Goal: Task Accomplishment & Management: Use online tool/utility

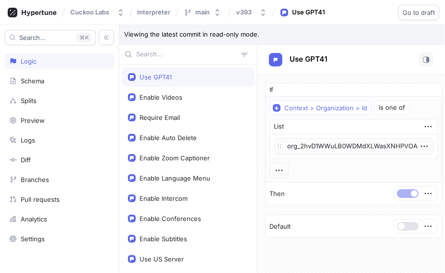
scroll to position [0, 4]
click at [371, 108] on div "Context > Organization > Id is one of" at bounding box center [354, 108] width 168 height 14
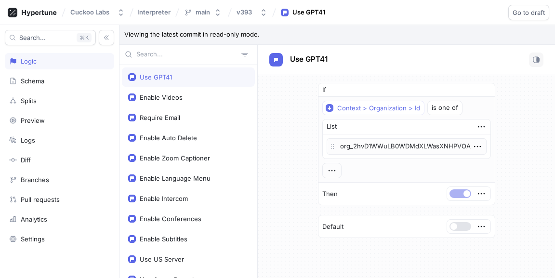
click at [436, 108] on div "is one of" at bounding box center [444, 108] width 26 height 6
click at [445, 7] on button "Go to draft" at bounding box center [528, 12] width 41 height 15
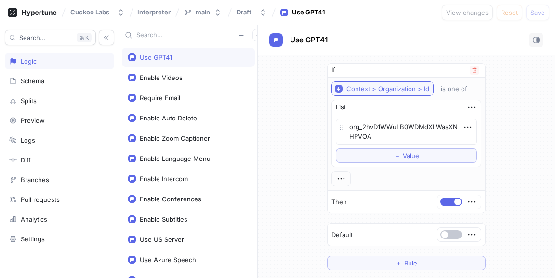
click at [384, 90] on div "Context > Organization > Id" at bounding box center [387, 89] width 83 height 8
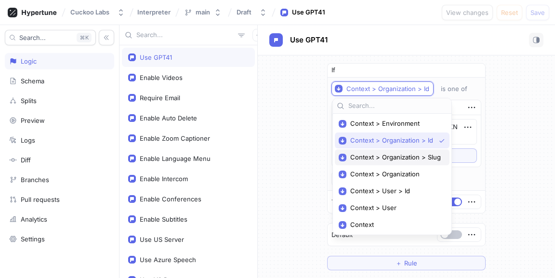
click at [411, 160] on span "Context > Organization > Slug" at bounding box center [395, 157] width 91 height 8
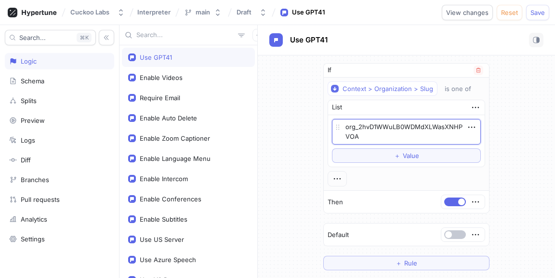
click at [420, 132] on textarea "org_2hvD1WWuLB0WDMdXLWasXNHPVOA" at bounding box center [406, 132] width 149 height 26
type textarea "x"
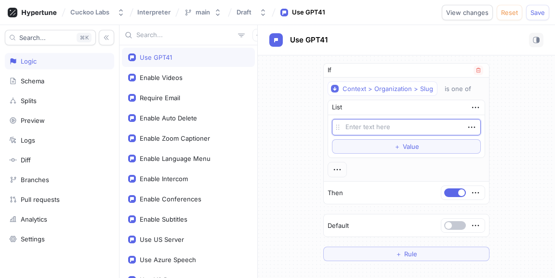
type textarea "x"
type textarea "c"
type textarea "x"
type textarea "cu"
type textarea "x"
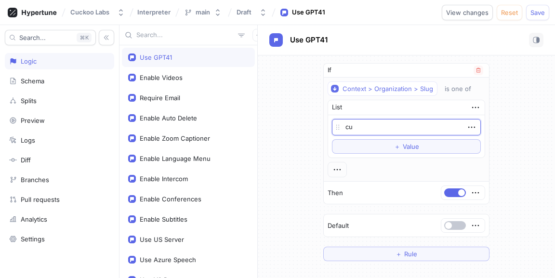
type textarea "cuc"
type textarea "x"
type textarea "cuck"
type textarea "x"
type textarea "cucko"
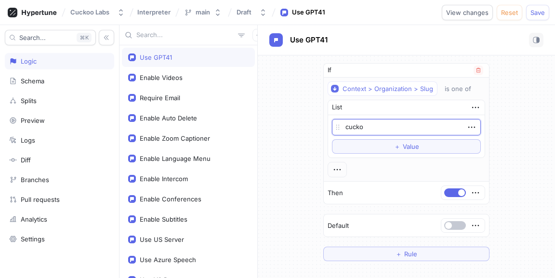
type textarea "x"
type textarea "cuckoo"
click at [445, 175] on div "If Context > Organization > Slug is one of List cuckoo To pick up a draggable i…" at bounding box center [406, 161] width 297 height 213
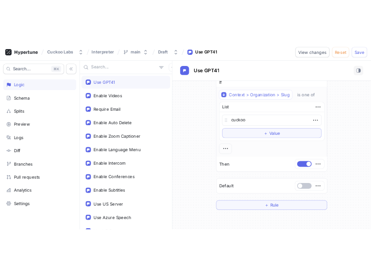
scroll to position [15, 0]
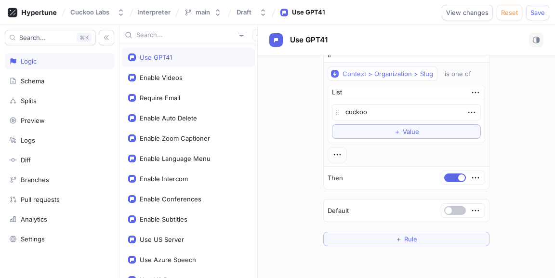
click at [445, 187] on div "If Context > Organization > Slug is one of List cuckoo To pick up a draggable i…" at bounding box center [406, 146] width 297 height 213
click at [445, 8] on button "Save" at bounding box center [537, 12] width 23 height 15
click at [409, 34] on div "Use GPT41" at bounding box center [406, 40] width 274 height 14
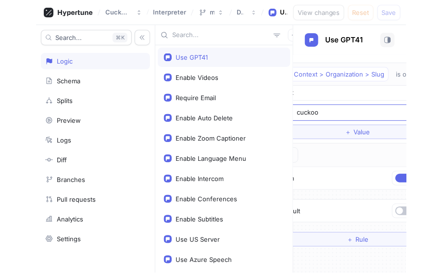
scroll to position [14, 36]
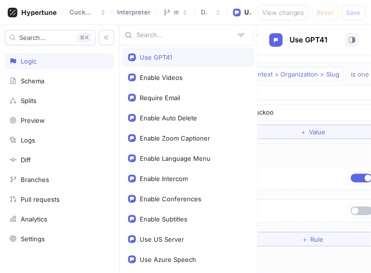
click at [355, 217] on div at bounding box center [369, 210] width 43 height 13
click at [356, 212] on button "button" at bounding box center [361, 211] width 22 height 9
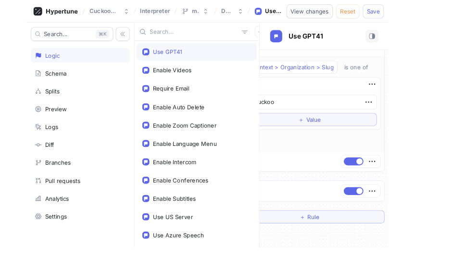
scroll to position [14, 0]
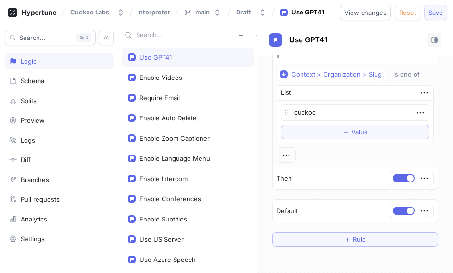
click at [439, 13] on span "Save" at bounding box center [436, 13] width 14 height 6
click at [398, 216] on div at bounding box center [411, 210] width 43 height 13
click at [401, 207] on button "button" at bounding box center [404, 211] width 22 height 9
click at [435, 18] on button "Save" at bounding box center [436, 12] width 23 height 15
type textarea "x"
